Goal: Check status

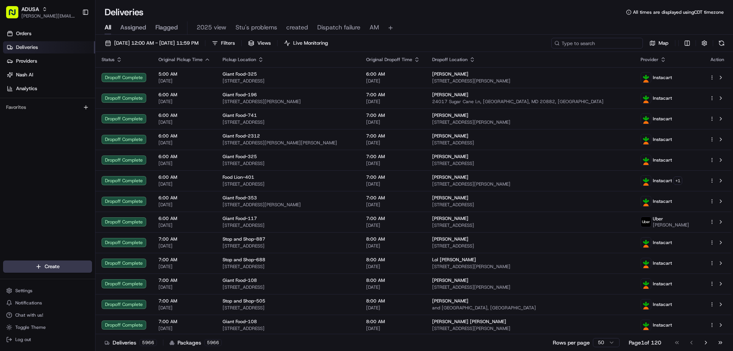
paste input "m709671364"
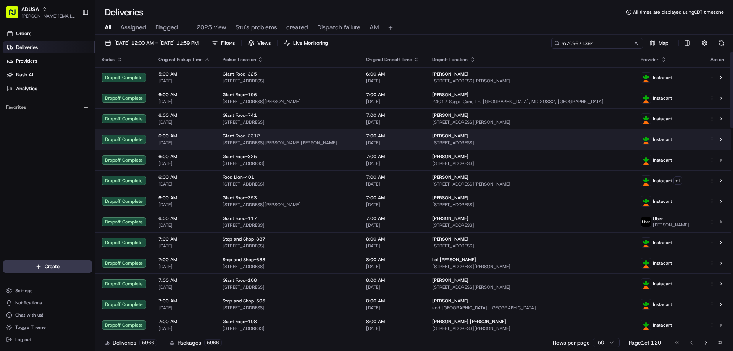
type input "m709671364"
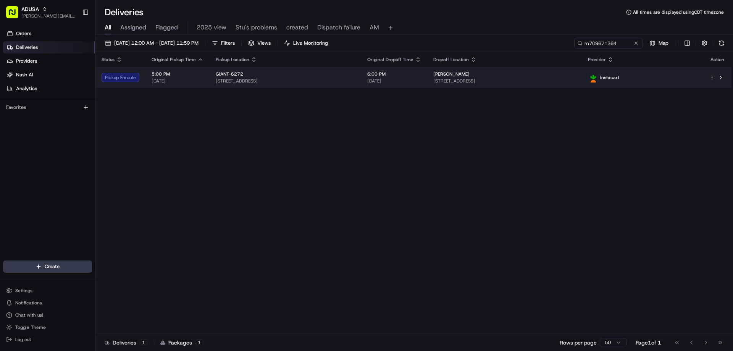
click at [127, 86] on td "Pickup Enroute" at bounding box center [121, 77] width 50 height 21
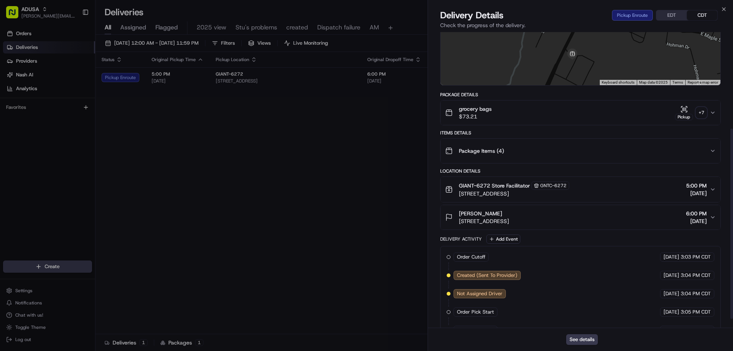
scroll to position [164, 0]
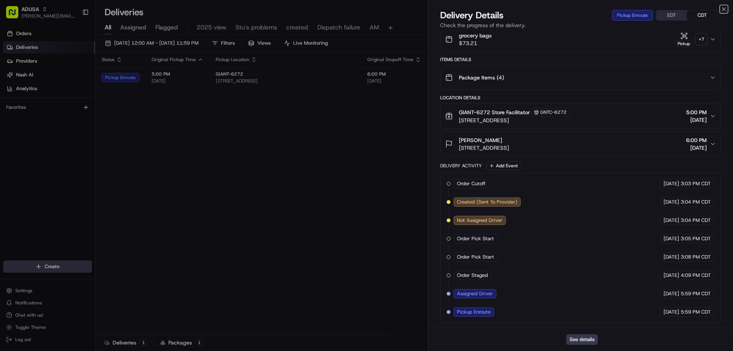
click at [725, 9] on icon "button" at bounding box center [724, 9] width 6 height 6
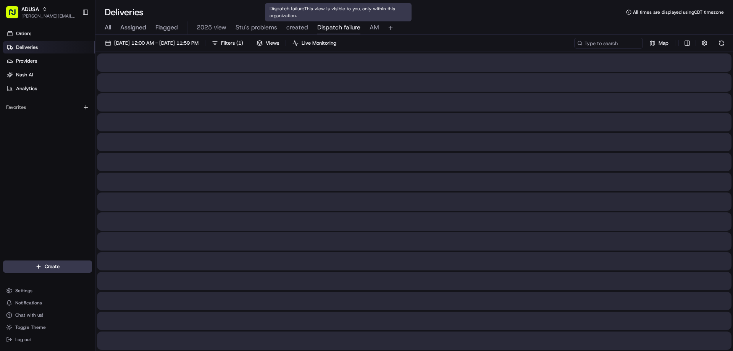
click at [329, 31] on span "Dispatch failure" at bounding box center [338, 27] width 43 height 9
